Goal: Obtain resource: Download file/media

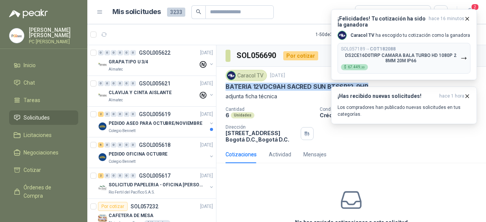
scroll to position [14, 0]
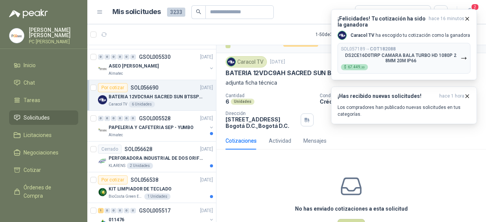
click at [40, 34] on p "[PERSON_NAME]" at bounding box center [53, 32] width 49 height 11
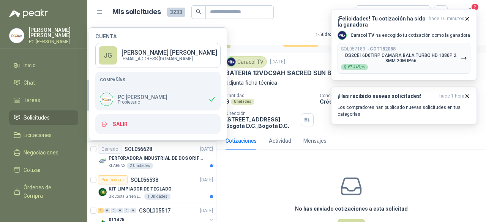
click at [120, 95] on p "PC [PERSON_NAME]" at bounding box center [143, 97] width 50 height 5
click at [248, 187] on div "No has enviado cotizaciones a esta solicitud Cotizar" at bounding box center [352, 204] width 270 height 97
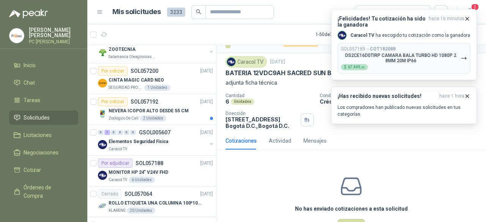
scroll to position [266, 0]
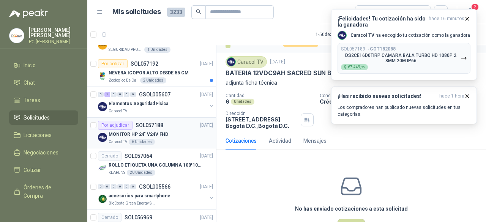
click at [141, 127] on div "Por adjudicar SOL057188" at bounding box center [130, 125] width 65 height 9
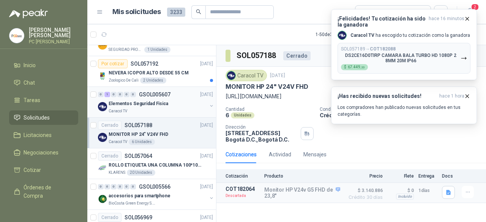
click at [138, 93] on div "0 1 0 0 0 0 GSOL005607" at bounding box center [134, 94] width 73 height 5
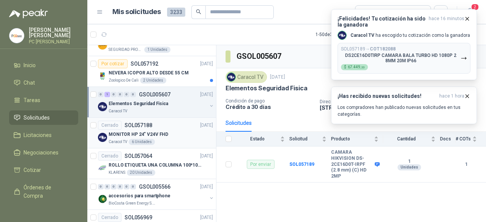
click at [149, 125] on p "SOL057188" at bounding box center [139, 125] width 28 height 5
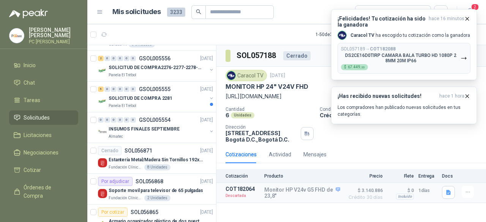
scroll to position [494, 0]
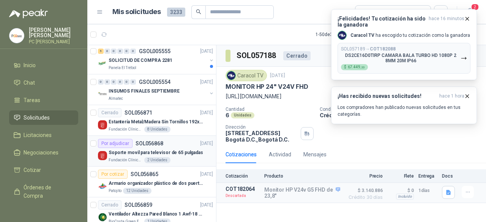
click at [152, 148] on div "Soporte movil para televisor de 65 pulgadas" at bounding box center [161, 152] width 104 height 9
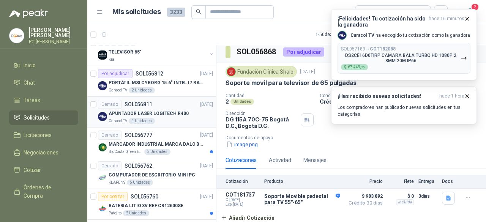
scroll to position [760, 0]
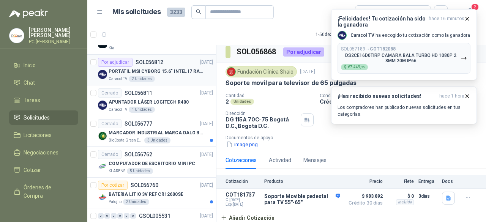
click at [142, 68] on p "PORTÁTIL MSI CYBORG 15.6" INTEL I7 RAM 32GB - 1 TB / Nvidia GeForce RTX 4050" at bounding box center [156, 71] width 95 height 7
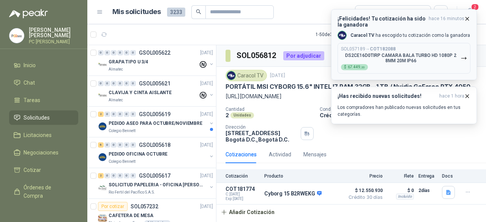
click at [344, 57] on p "DS2CE16D0TIRP CAMARA BALA TURBO HD 1080P 2 8MM 20M IP66" at bounding box center [401, 58] width 120 height 11
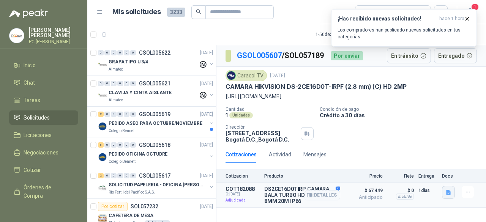
click at [451, 196] on icon "button" at bounding box center [449, 193] width 6 height 6
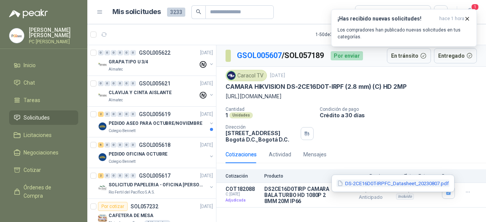
click at [429, 180] on button "DS-2CE16D0T-IRPFC_Datasheet_20230807.pdf" at bounding box center [393, 184] width 113 height 8
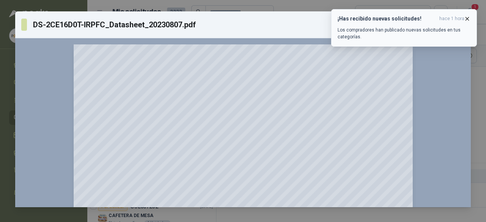
click at [468, 17] on icon "button" at bounding box center [467, 19] width 6 height 6
